Goal: Use online tool/utility: Utilize a website feature to perform a specific function

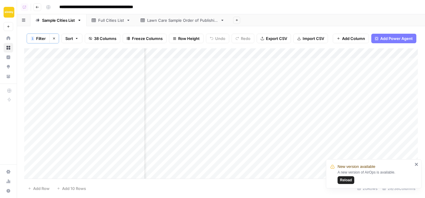
scroll to position [0, 0]
click at [290, 61] on div "Add Column" at bounding box center [221, 113] width 394 height 131
click at [291, 73] on div "Add Column" at bounding box center [221, 113] width 394 height 131
click at [290, 85] on div "Add Column" at bounding box center [221, 113] width 394 height 131
click at [291, 92] on div "Add Column" at bounding box center [221, 113] width 394 height 131
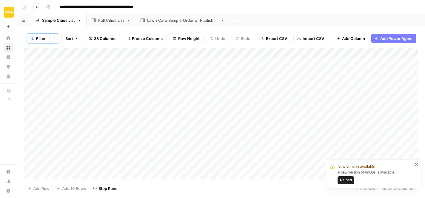
click at [290, 99] on div "Add Column" at bounding box center [221, 113] width 394 height 131
click at [214, 104] on div "Add Column" at bounding box center [221, 113] width 394 height 131
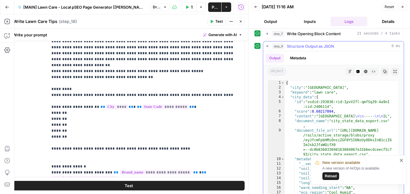
scroll to position [364, 0]
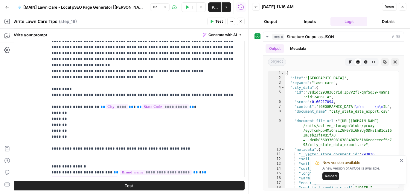
click at [401, 160] on icon "close" at bounding box center [401, 160] width 4 height 5
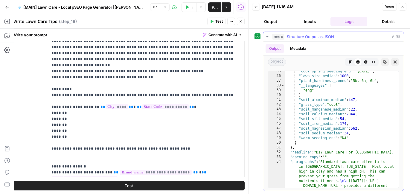
scroll to position [208, 0]
click at [349, 62] on icon "button" at bounding box center [349, 62] width 3 height 3
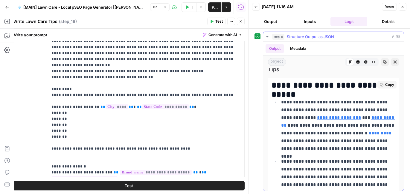
scroll to position [1604, 0]
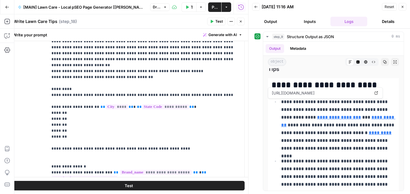
click at [211, 10] on button "Publish" at bounding box center [214, 7] width 13 height 10
click at [241, 22] on icon "button" at bounding box center [241, 22] width 4 height 4
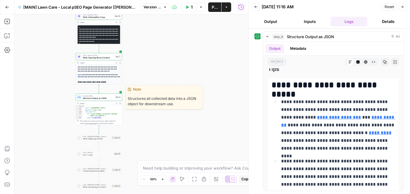
click at [105, 99] on span "Structure Output as JSON" at bounding box center [98, 98] width 31 height 3
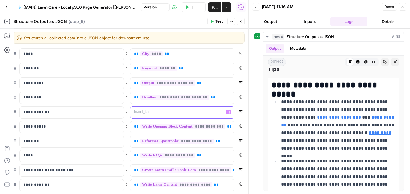
click at [231, 114] on div "“/” to reference Variables Menu" at bounding box center [182, 113] width 104 height 12
click at [228, 112] on icon "button" at bounding box center [228, 112] width 3 height 3
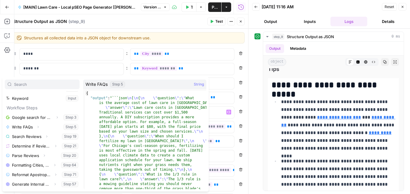
scroll to position [98, 0]
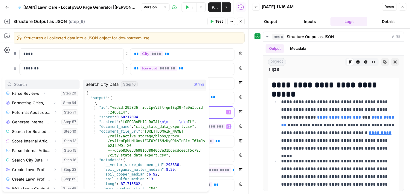
click at [219, 114] on p at bounding box center [177, 112] width 87 height 6
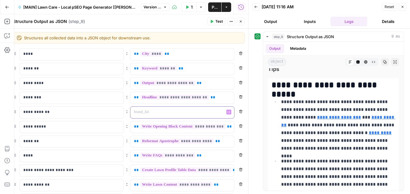
click at [229, 112] on icon "button" at bounding box center [228, 112] width 3 height 3
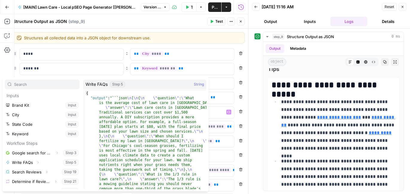
scroll to position [236, 0]
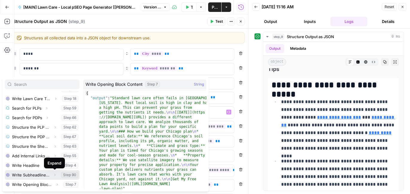
click at [55, 175] on icon "button" at bounding box center [55, 176] width 4 height 4
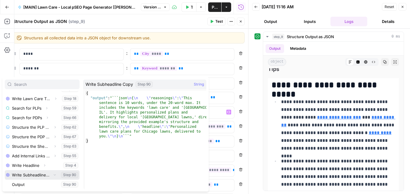
scroll to position [246, 0]
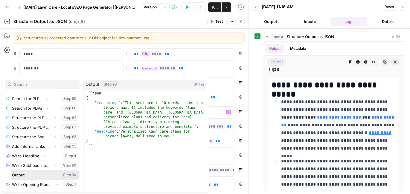
click at [24, 175] on button "Select variable Output" at bounding box center [45, 176] width 69 height 10
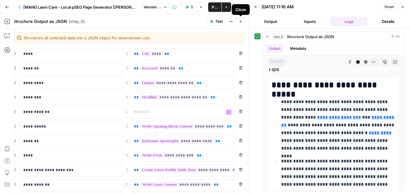
click at [241, 21] on icon "button" at bounding box center [241, 22] width 4 height 4
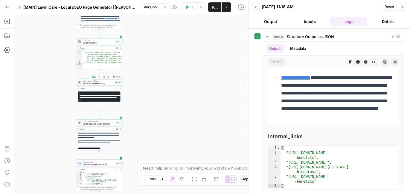
click at [104, 83] on span "Write Subheadline Copy" at bounding box center [98, 83] width 30 height 3
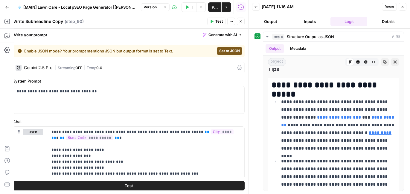
click at [110, 67] on div "| Streaming OFF | Temp 0.0" at bounding box center [145, 68] width 180 height 6
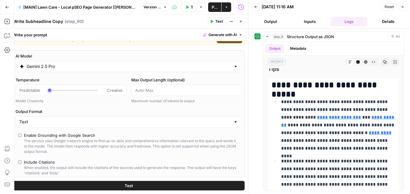
scroll to position [19, 0]
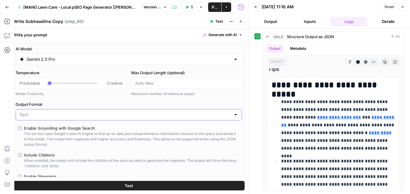
click at [85, 114] on input "Output Format" at bounding box center [124, 115] width 211 height 6
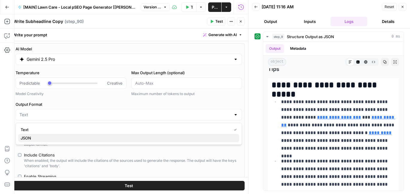
click at [67, 138] on span "JSON" at bounding box center [128, 138] width 214 height 6
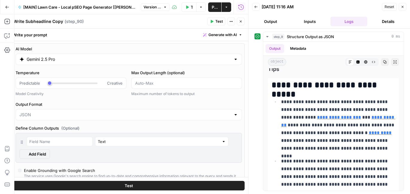
type input "JSON"
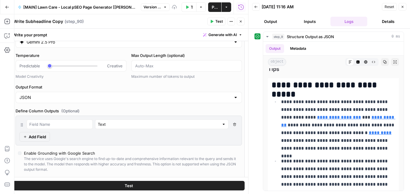
scroll to position [1, 0]
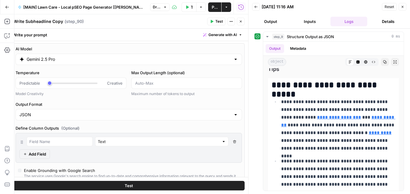
click at [142, 186] on button "Test" at bounding box center [129, 186] width 232 height 10
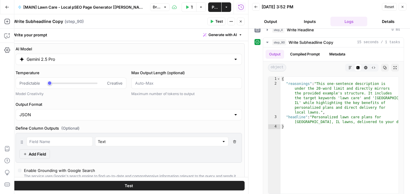
scroll to position [339, 0]
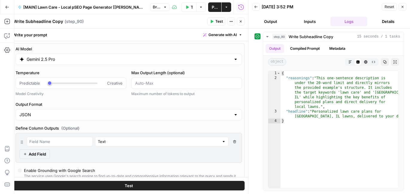
click at [401, 10] on button "Close" at bounding box center [402, 7] width 8 height 8
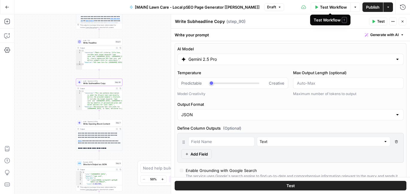
click at [327, 5] on span "Test Workflow" at bounding box center [333, 7] width 27 height 6
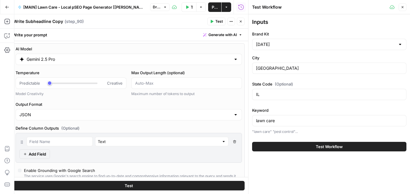
click at [312, 147] on button "Test Workflow" at bounding box center [329, 147] width 154 height 10
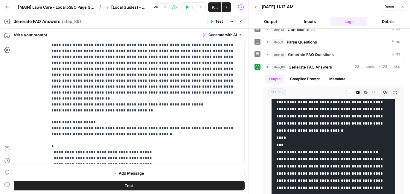
scroll to position [668, 0]
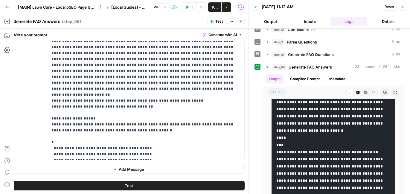
click at [213, 7] on span "Publish" at bounding box center [214, 7] width 6 height 6
